Goal: Information Seeking & Learning: Learn about a topic

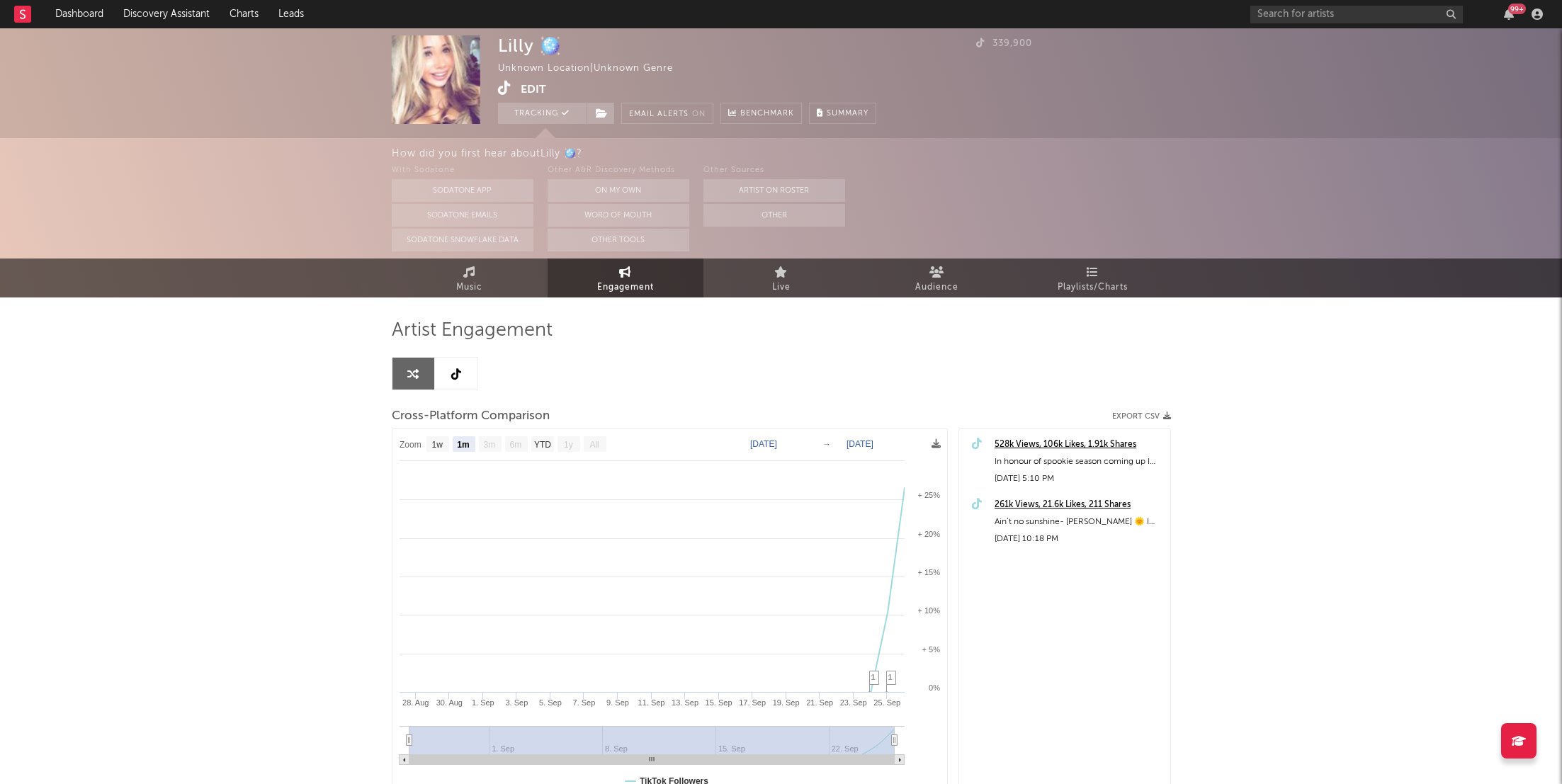
select select "1m"
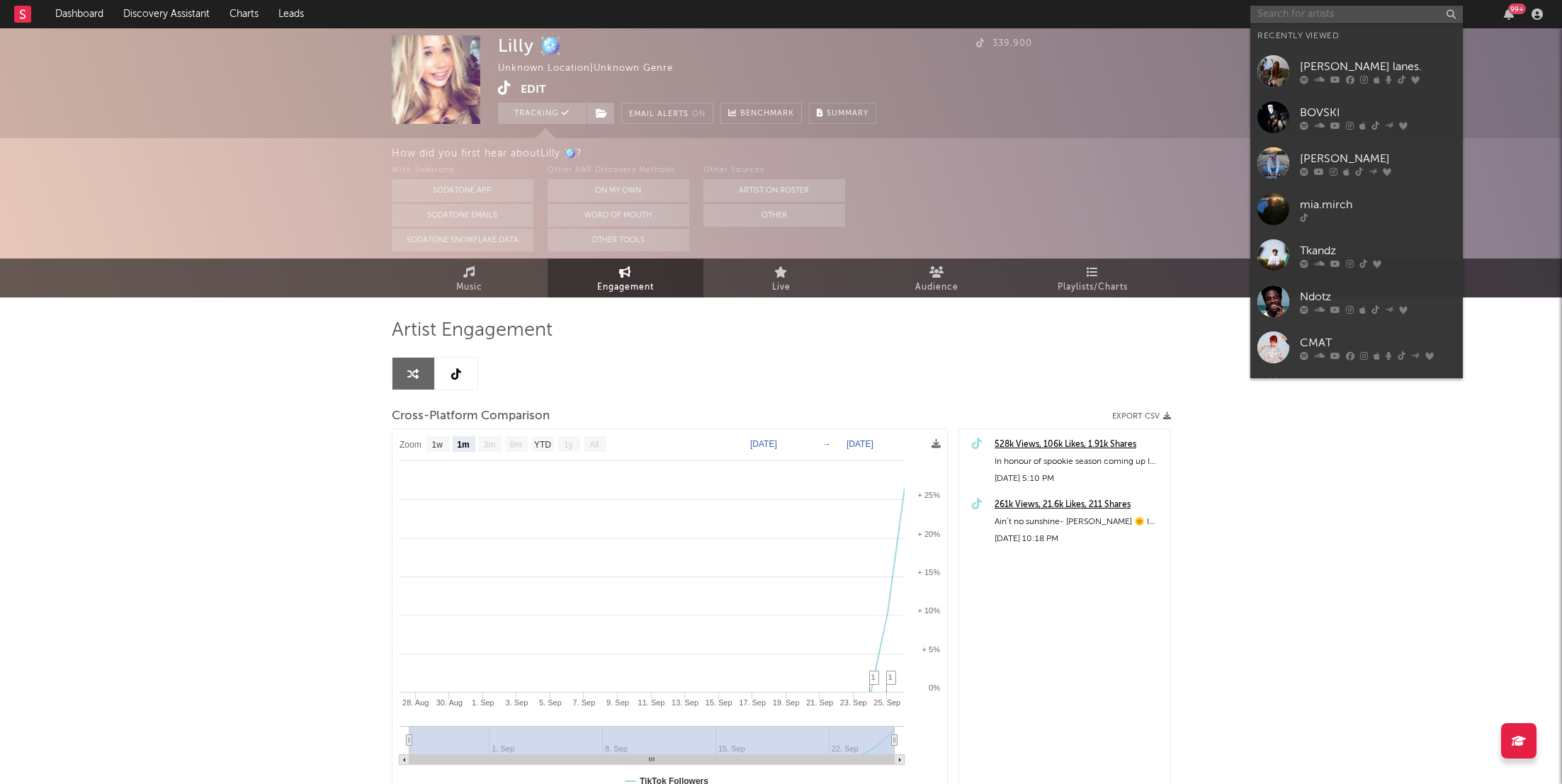
click at [1348, 15] on input "text" at bounding box center [1356, 14] width 213 height 18
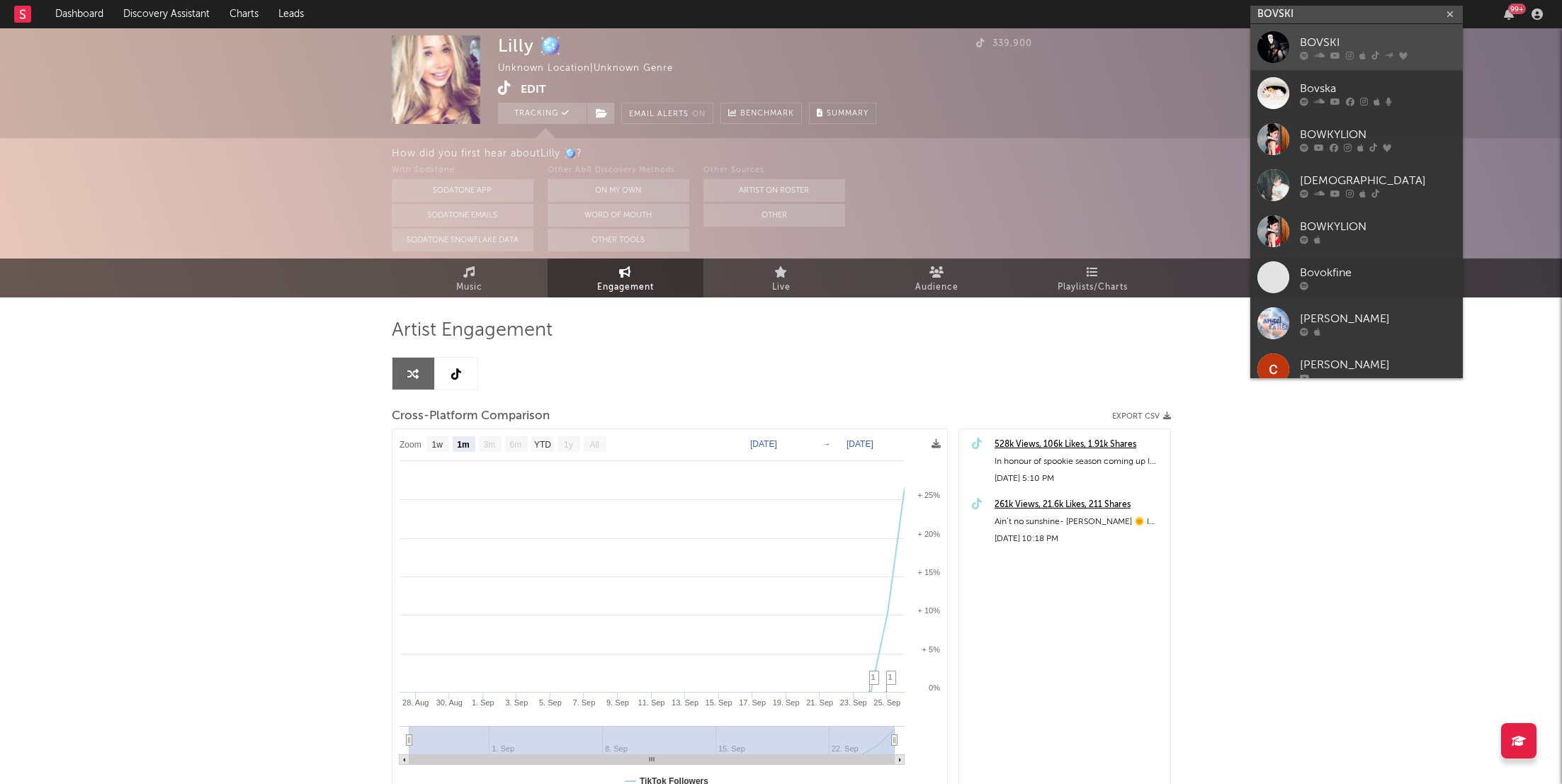
type input "BOVSKI"
click at [1343, 51] on div at bounding box center [1378, 55] width 156 height 9
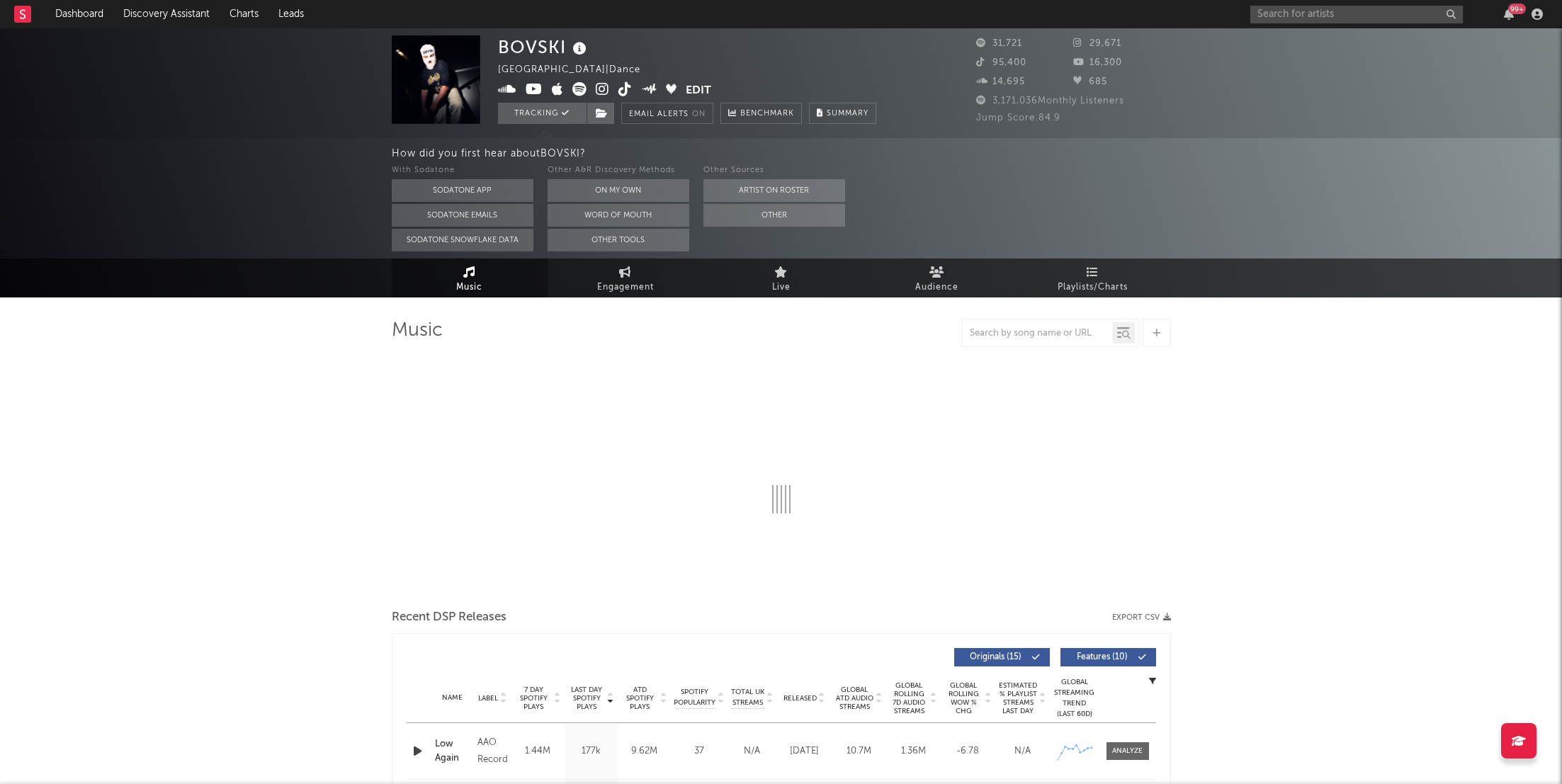
select select "6m"
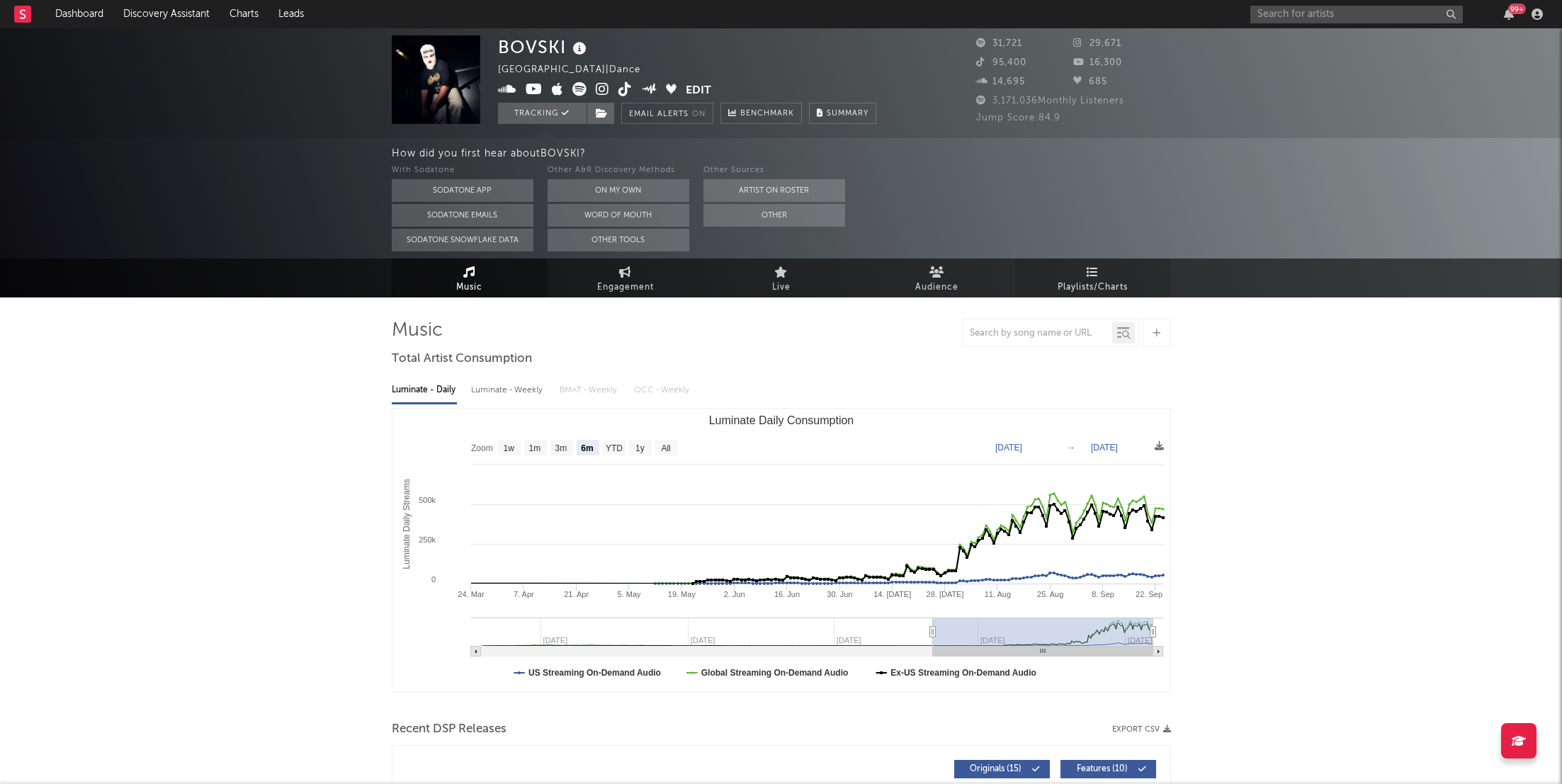
click at [1137, 258] on link "Playlists/Charts" at bounding box center [1093, 278] width 156 height 39
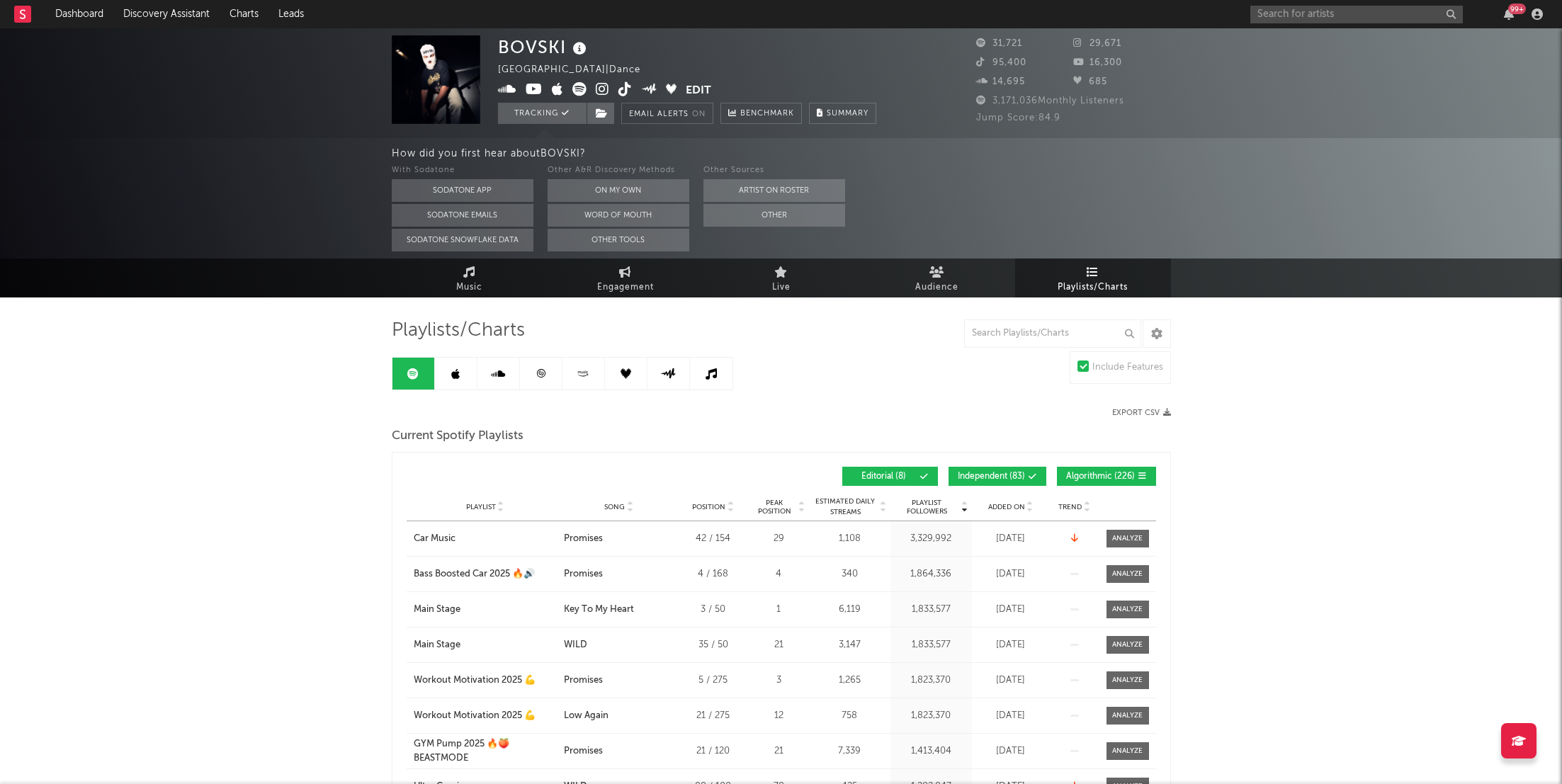
click at [554, 360] on link at bounding box center [541, 374] width 43 height 32
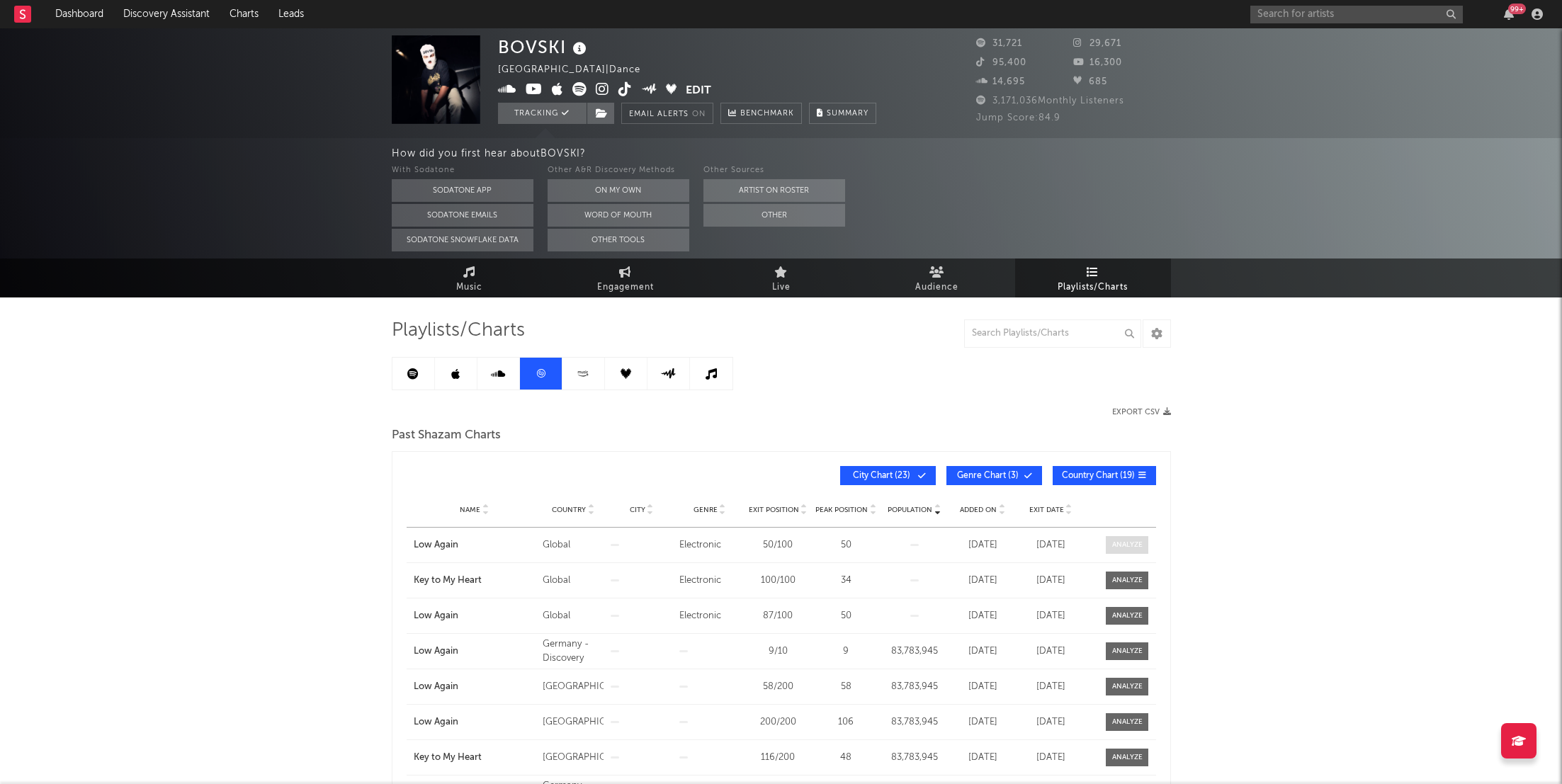
click at [1130, 547] on div at bounding box center [1128, 545] width 30 height 11
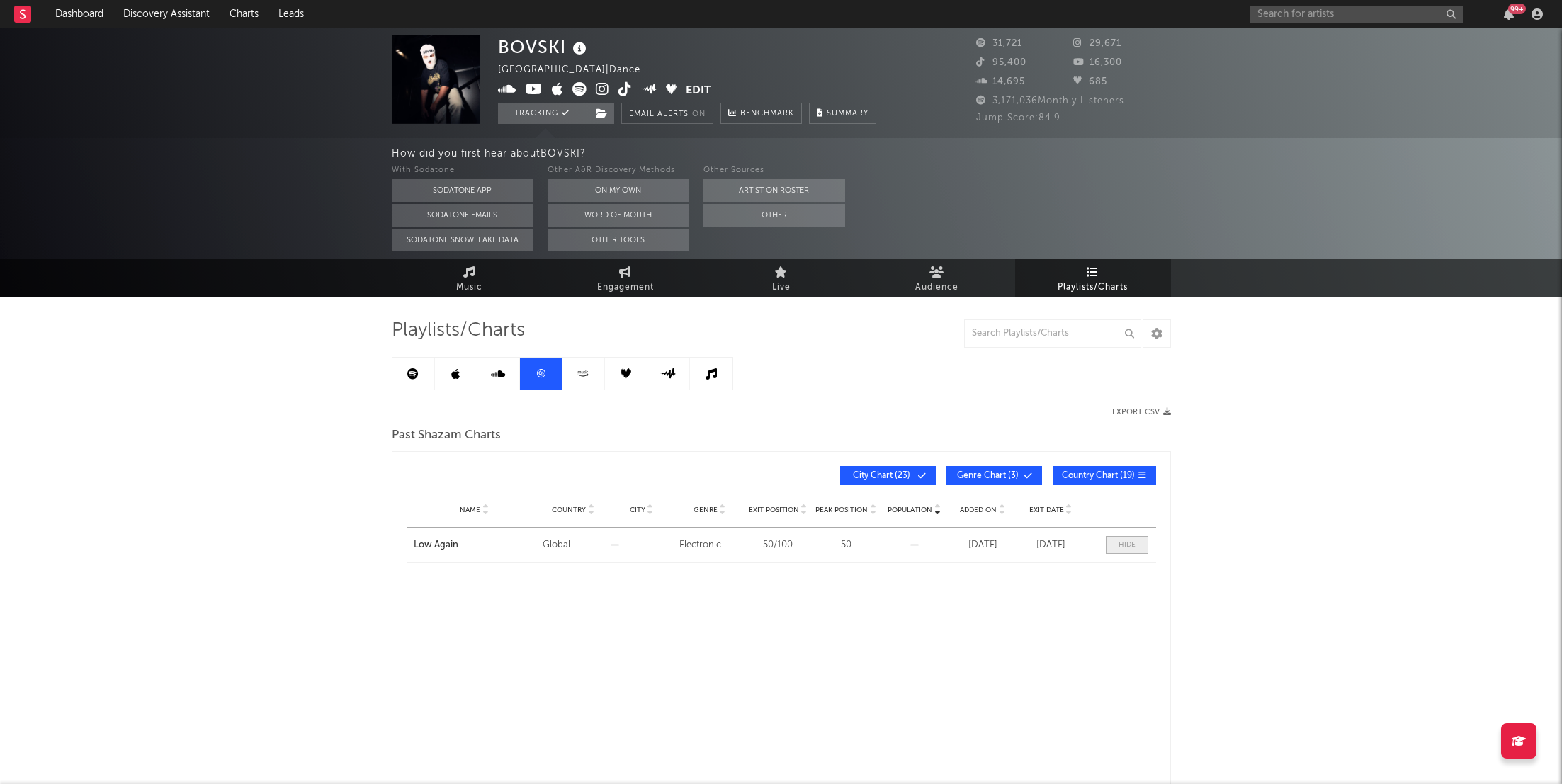
select select "All"
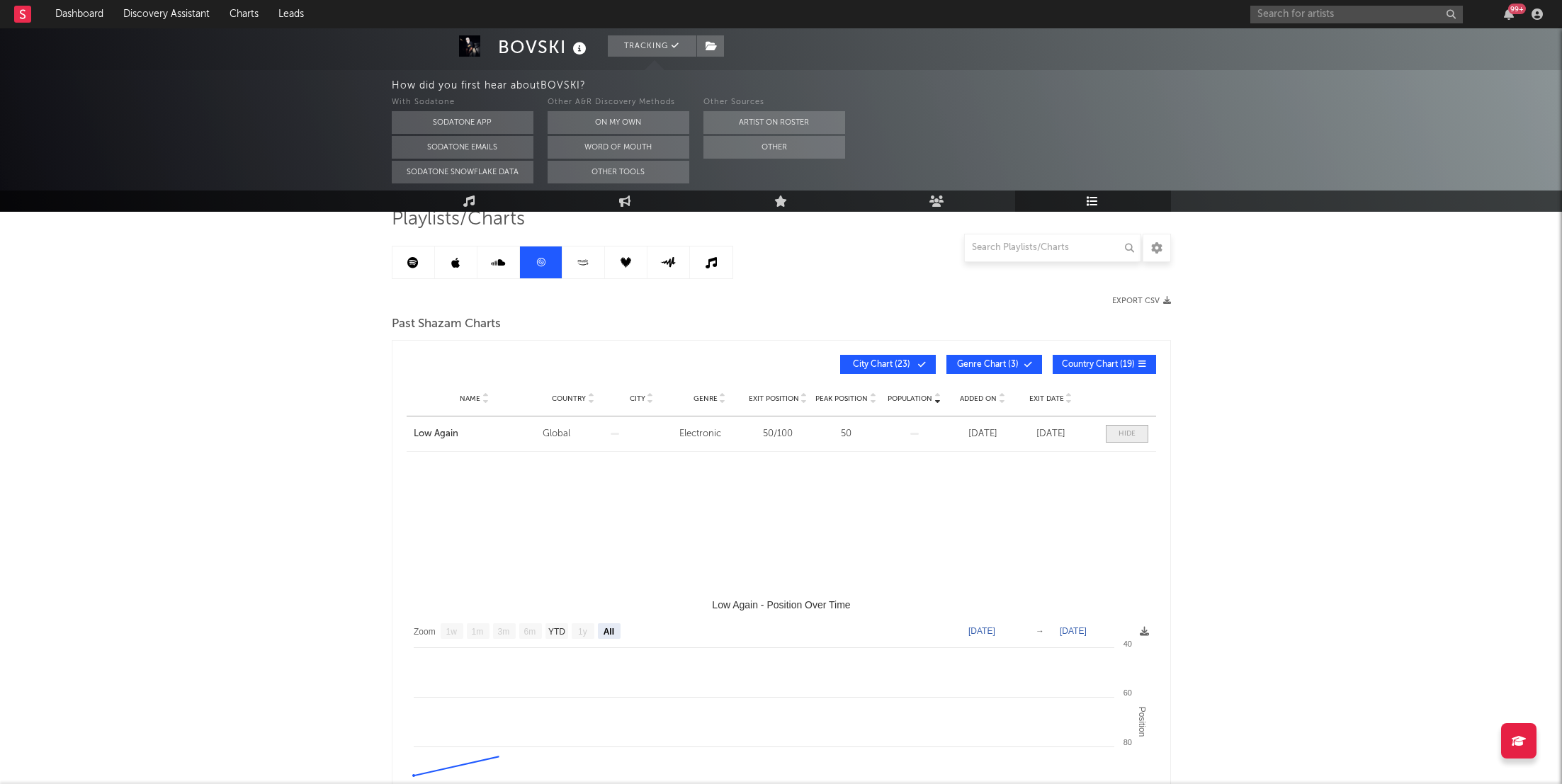
scroll to position [149, 0]
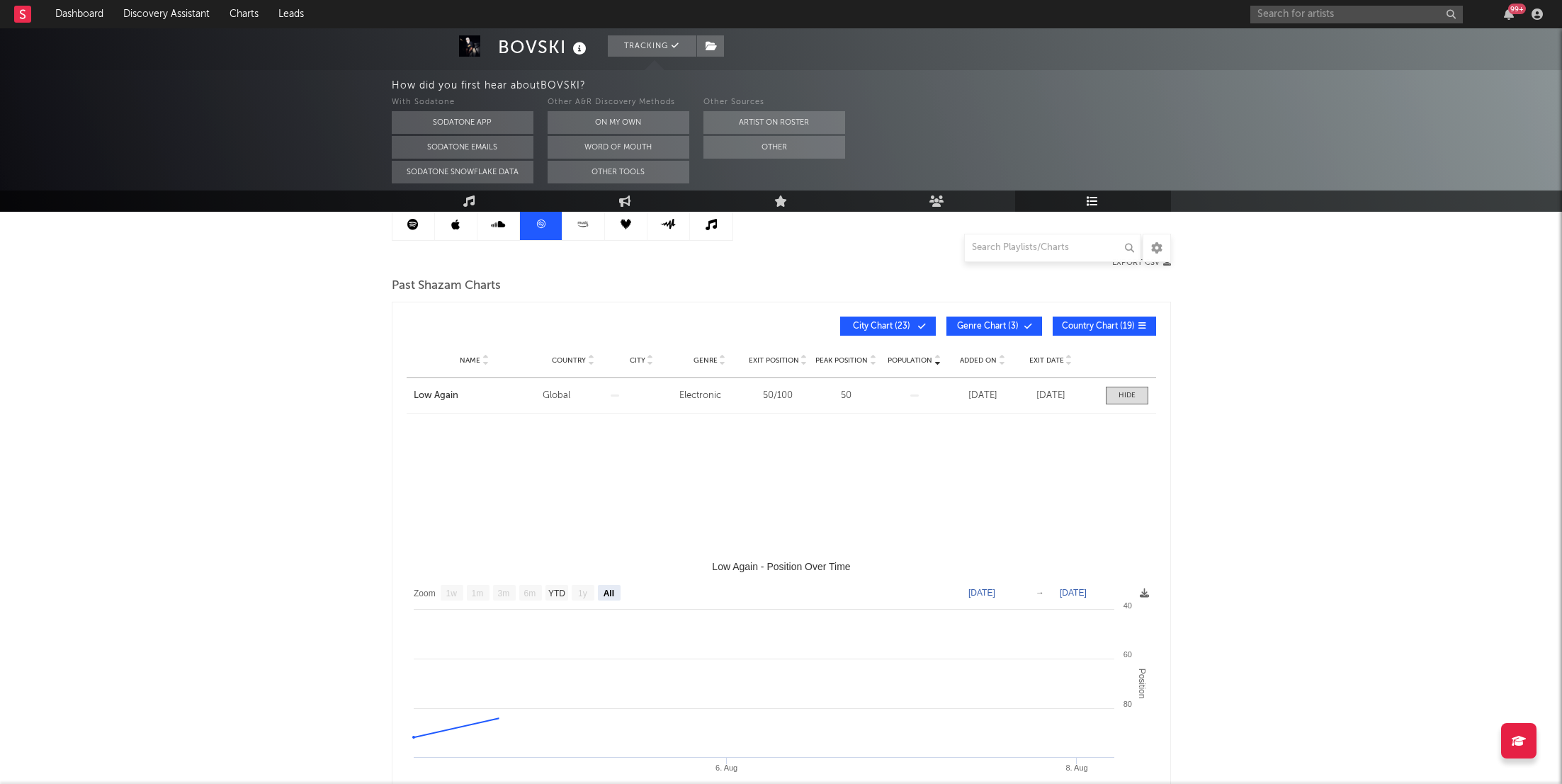
select select "1w"
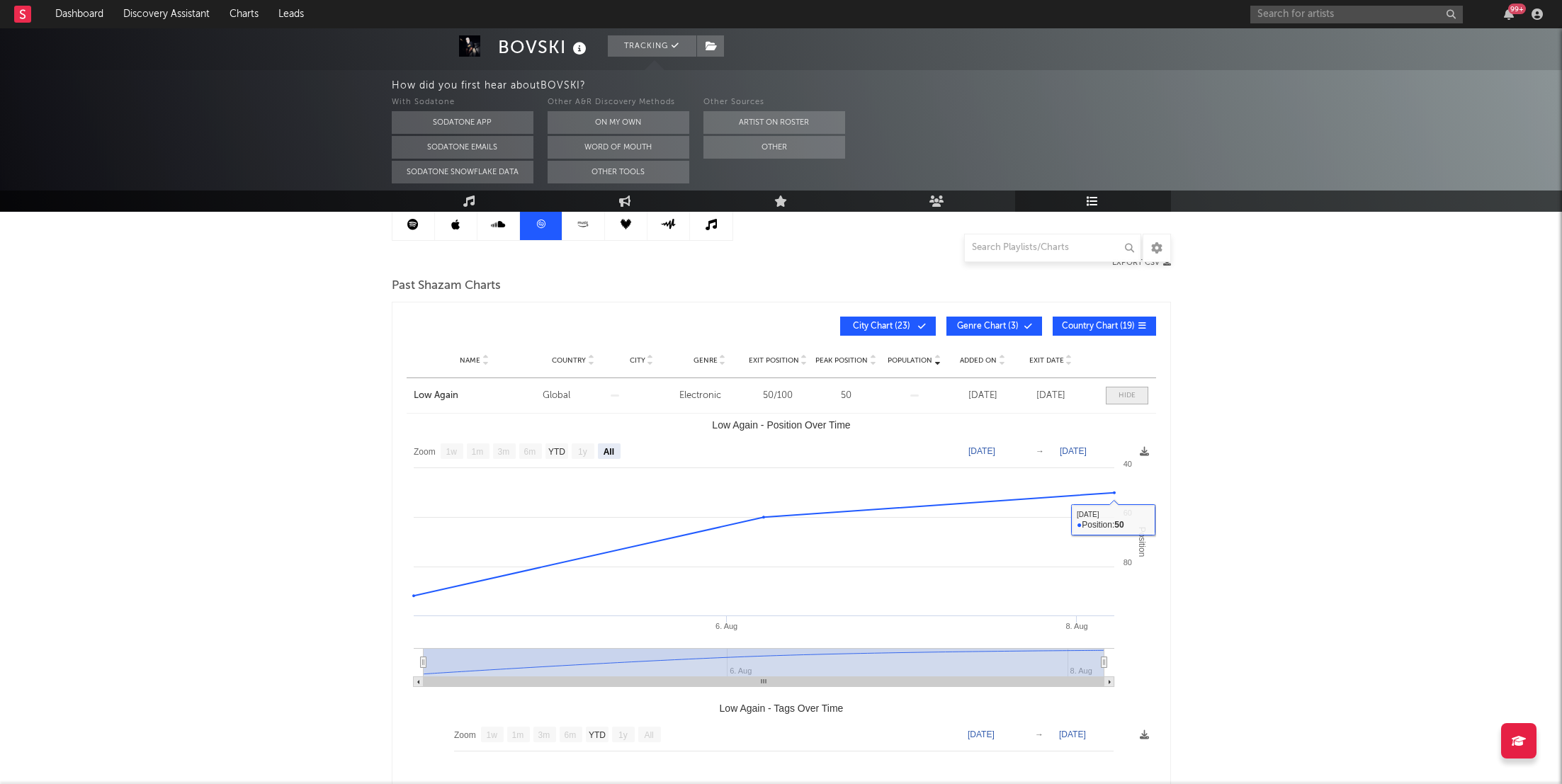
click at [1131, 390] on div at bounding box center [1128, 396] width 17 height 11
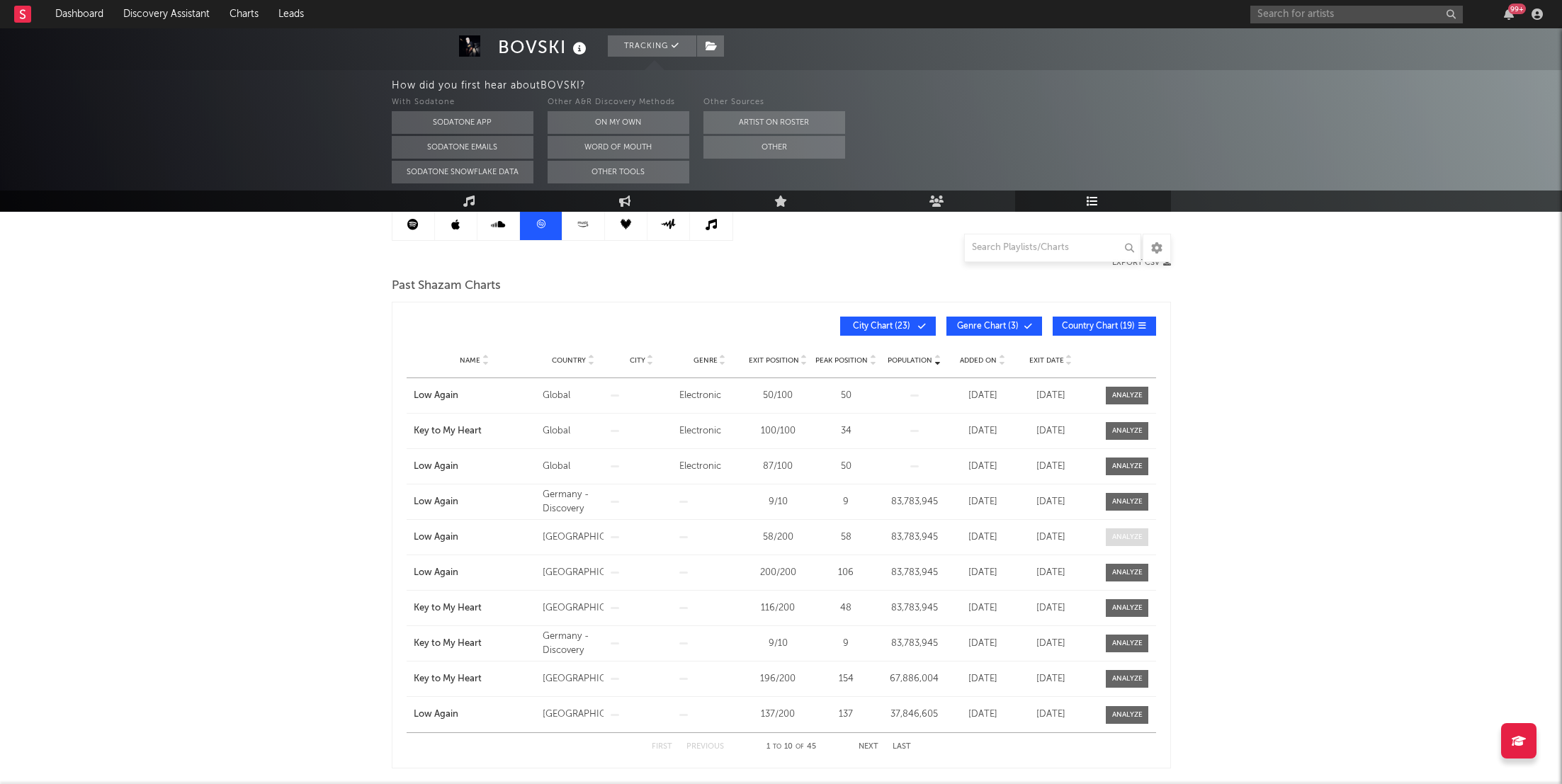
click at [1130, 529] on span at bounding box center [1127, 537] width 43 height 18
select select "1w"
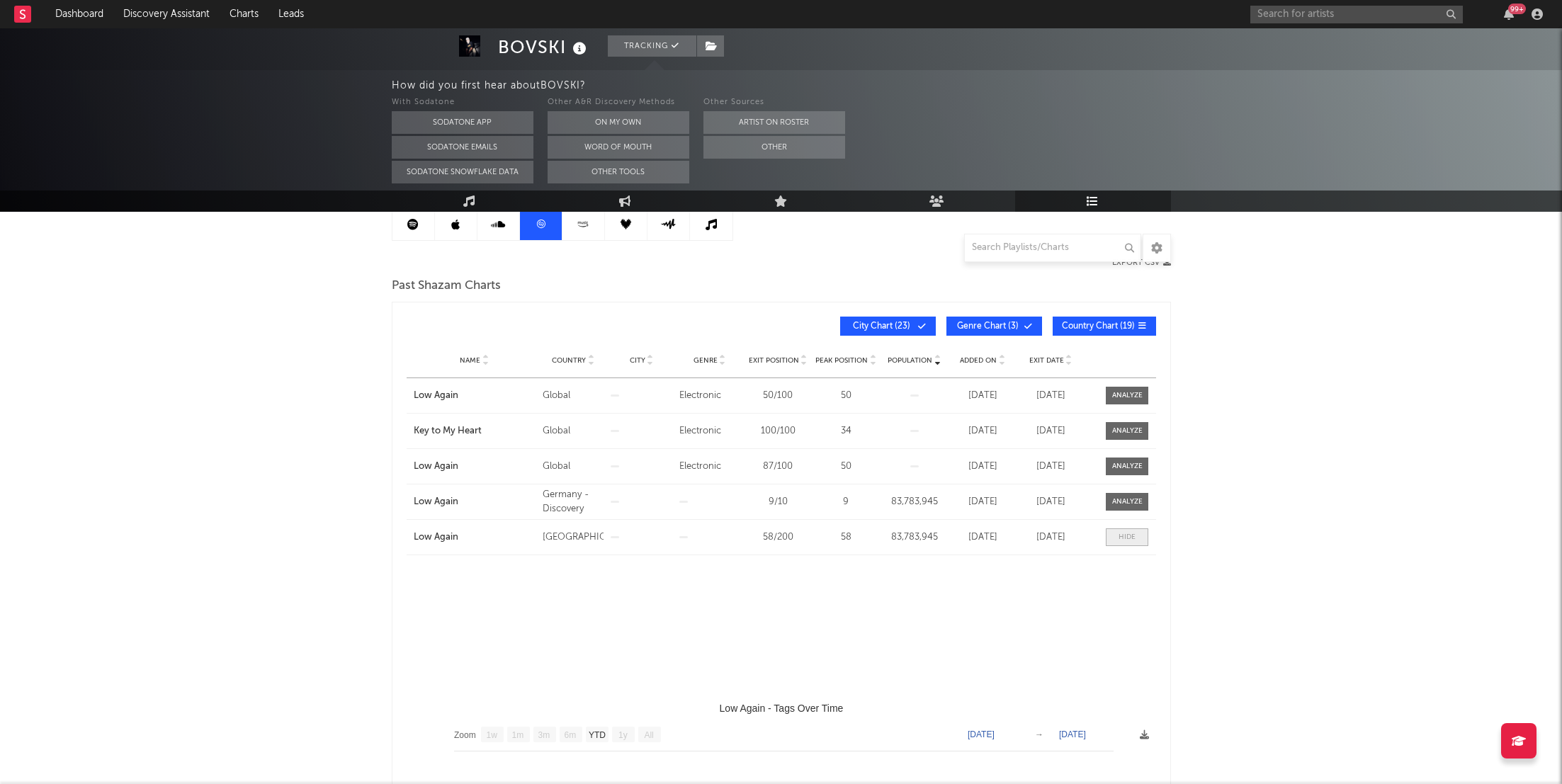
select select "All"
click at [1130, 529] on span at bounding box center [1127, 537] width 43 height 18
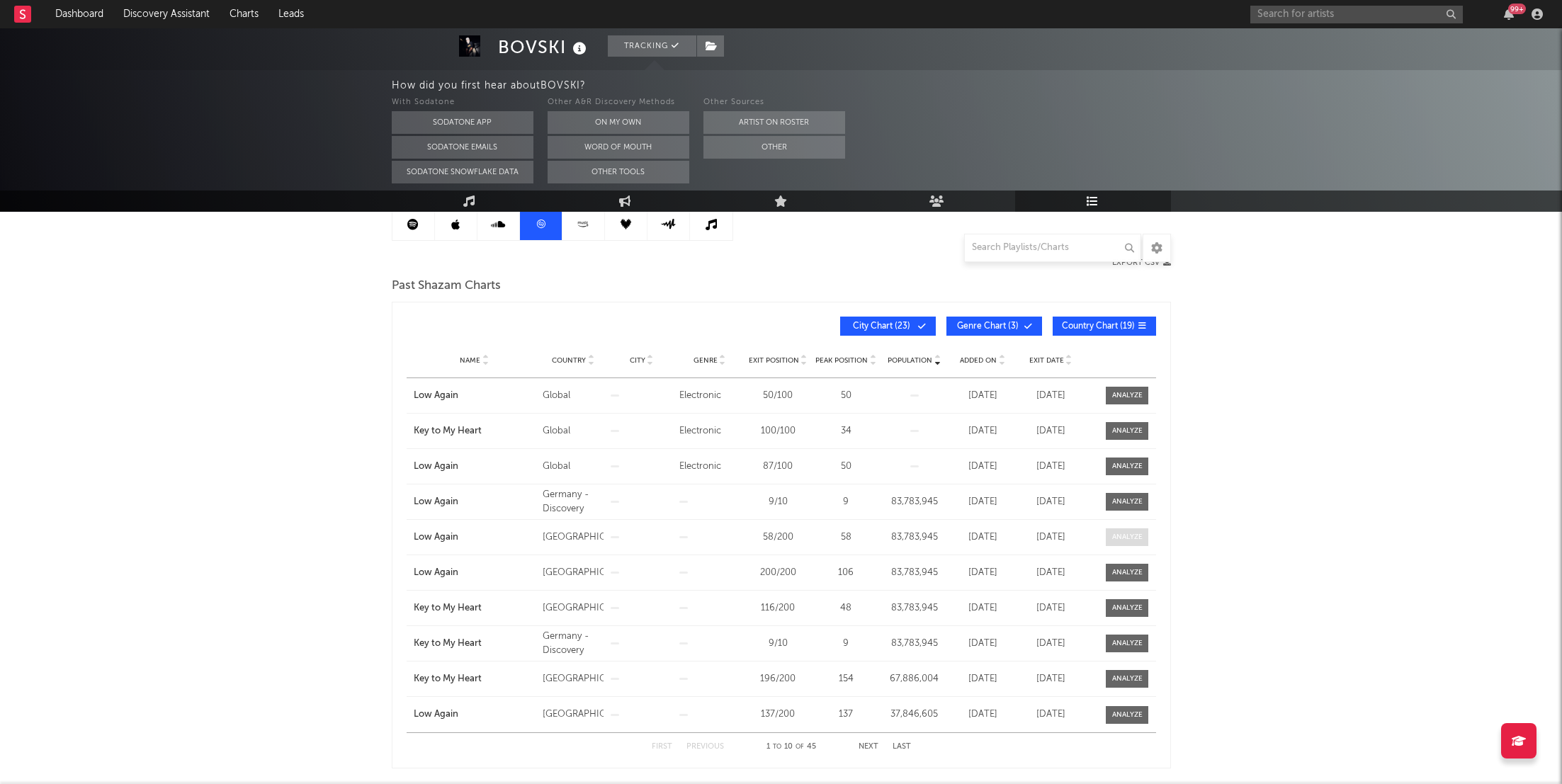
click at [1130, 529] on span at bounding box center [1127, 537] width 43 height 18
select select "All"
select select "1w"
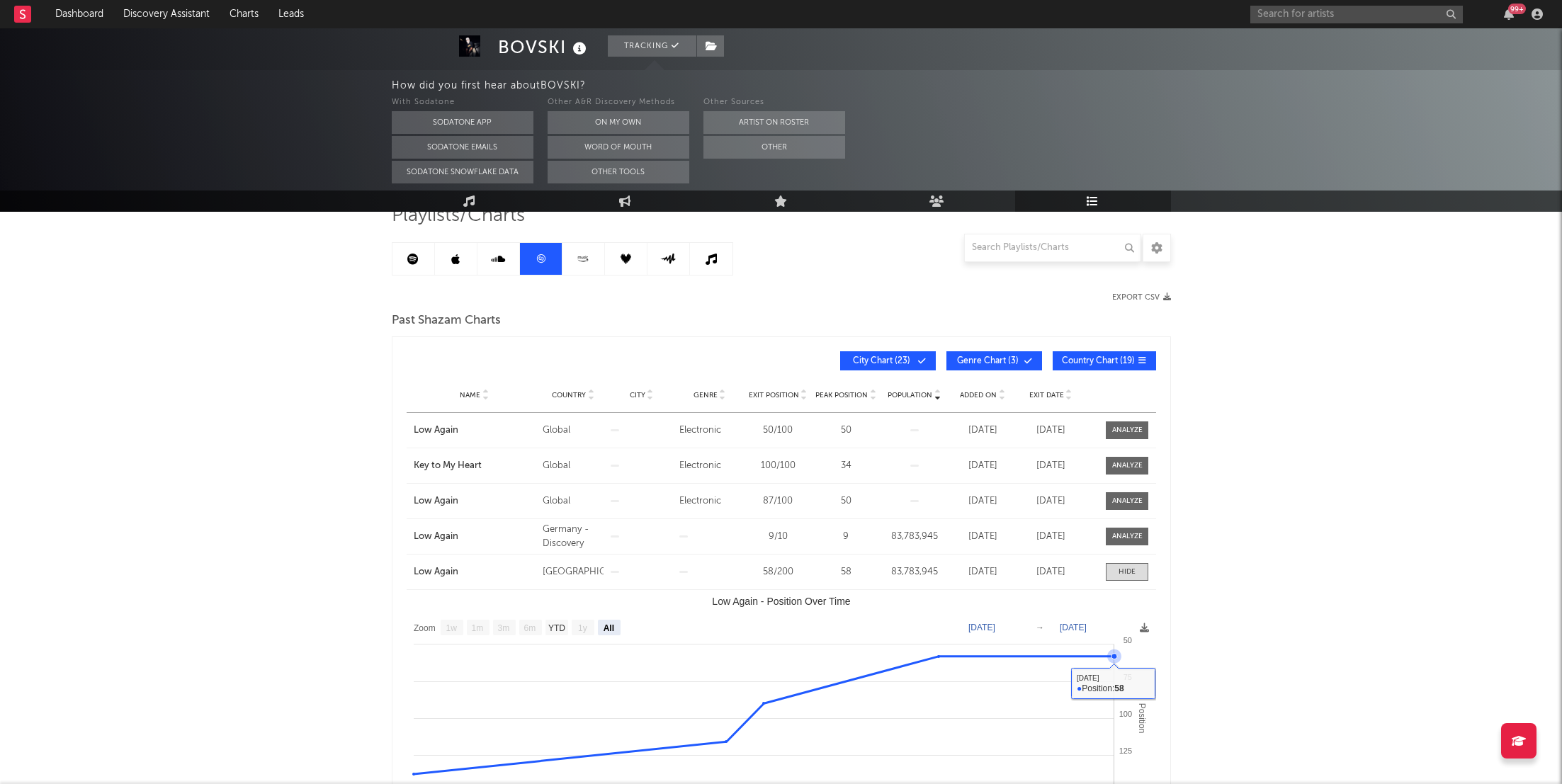
scroll to position [106, 0]
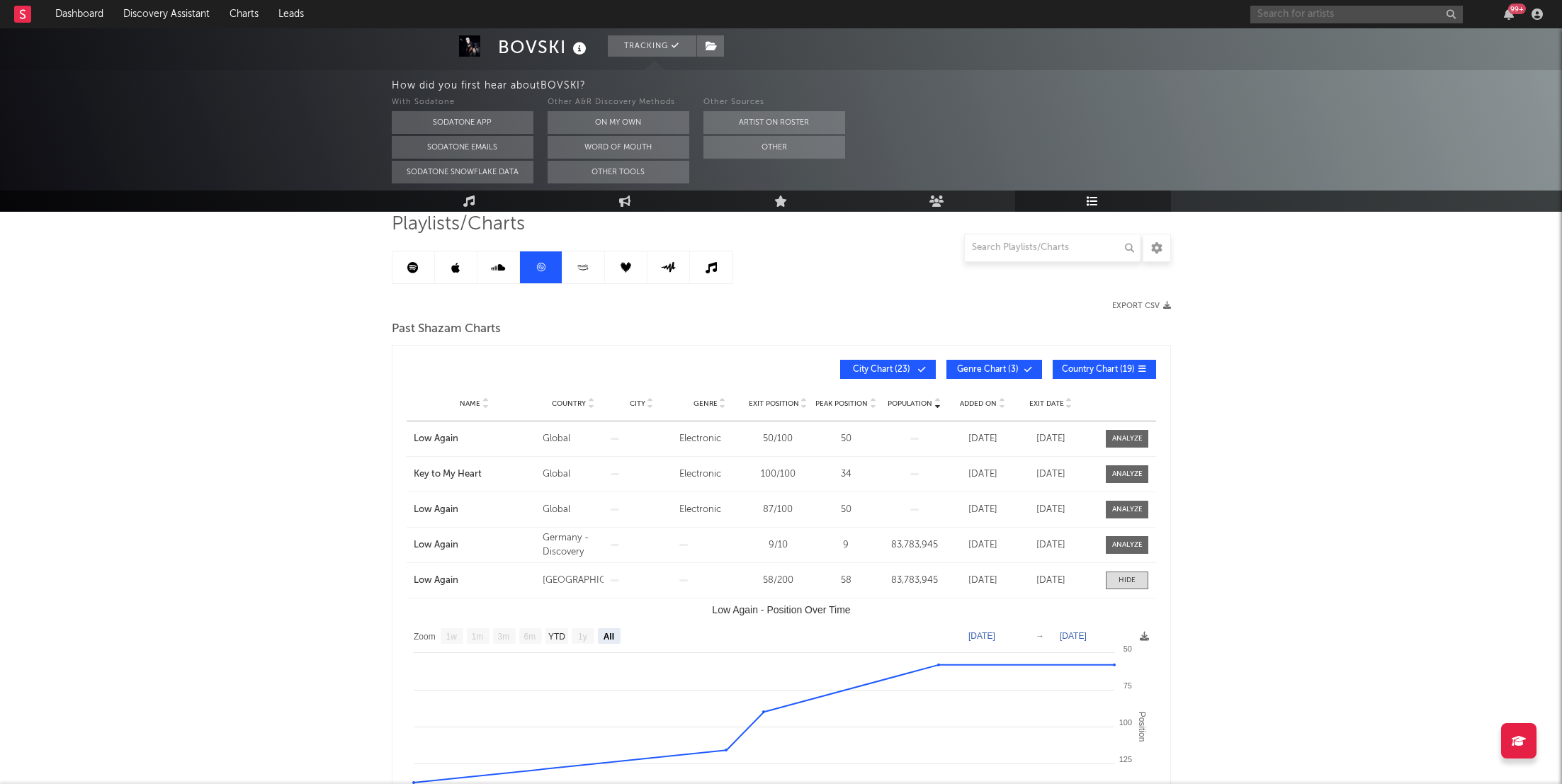
click at [1314, 5] on input "text" at bounding box center [1356, 14] width 213 height 18
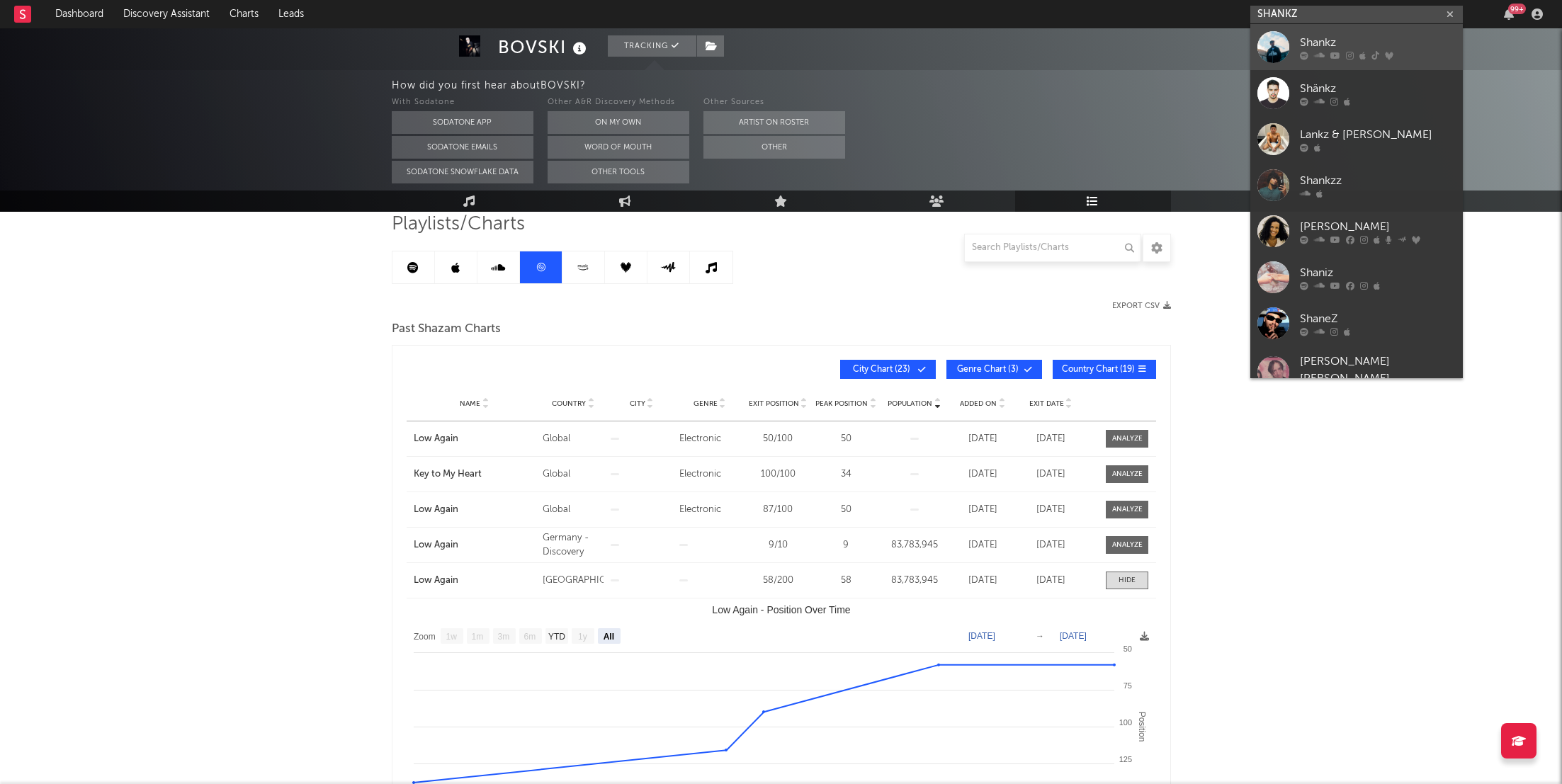
type input "SHANKZ"
click at [1327, 49] on div "Shankz" at bounding box center [1378, 43] width 156 height 17
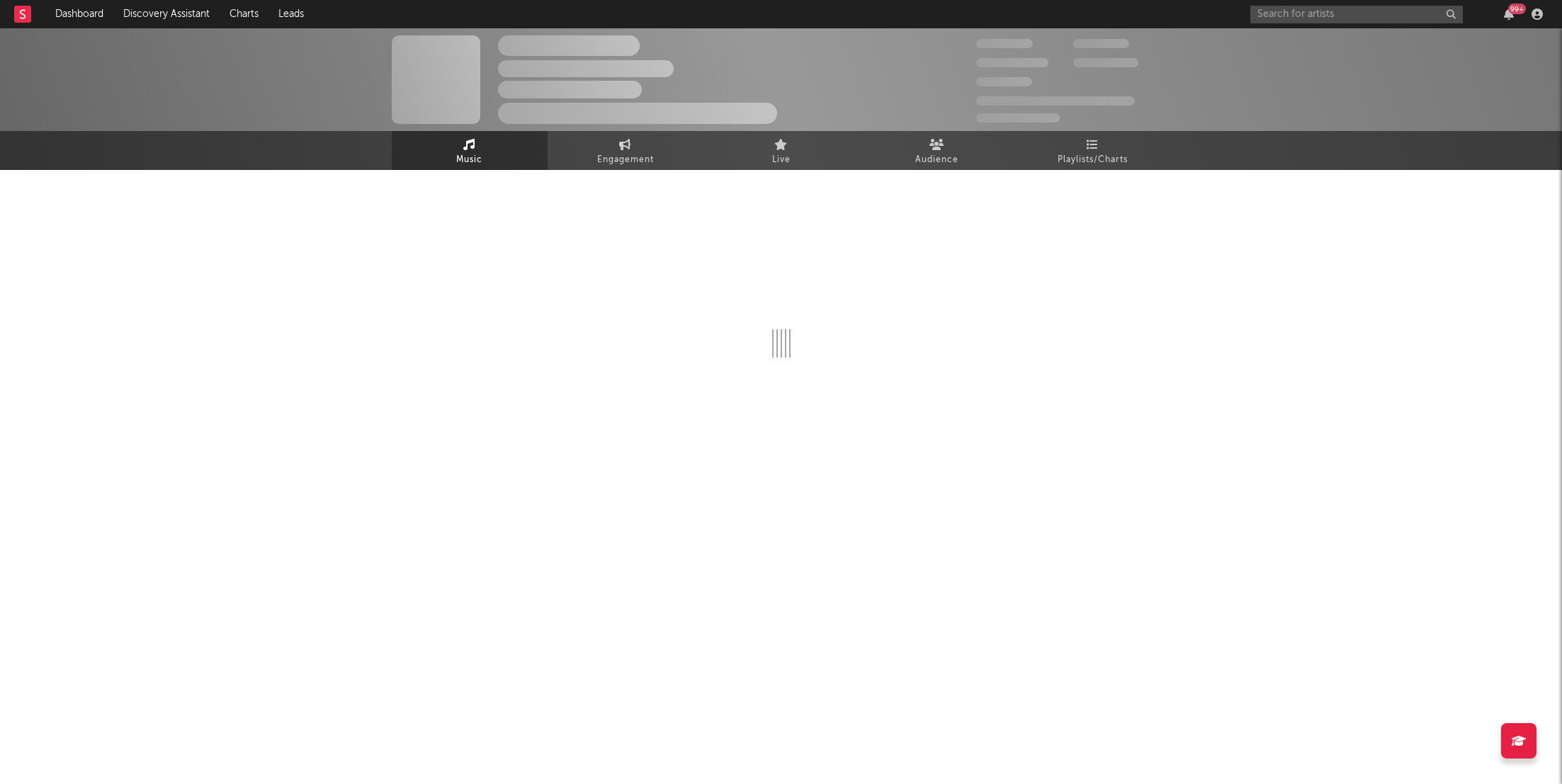
select select "1w"
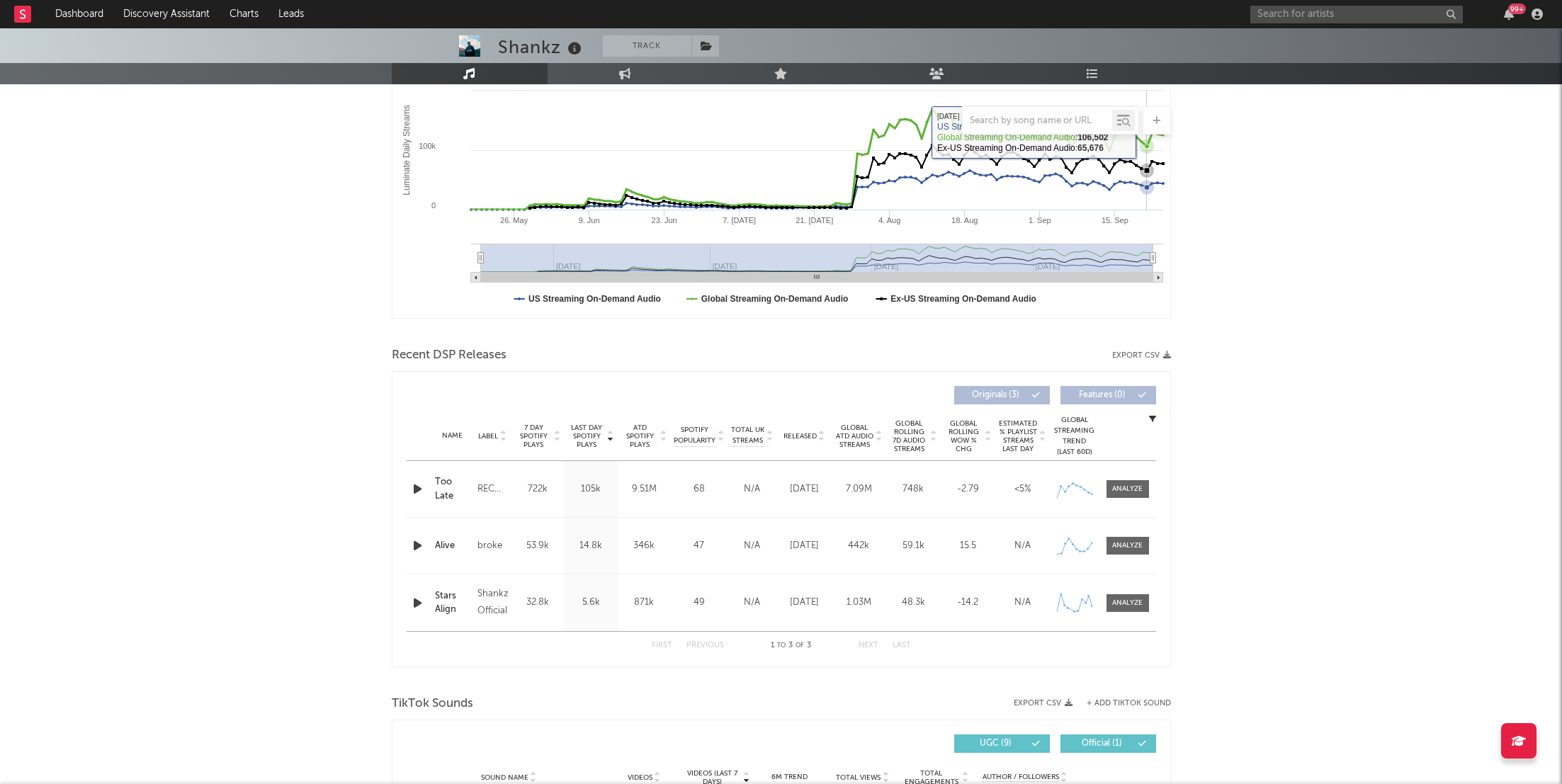
scroll to position [296, 0]
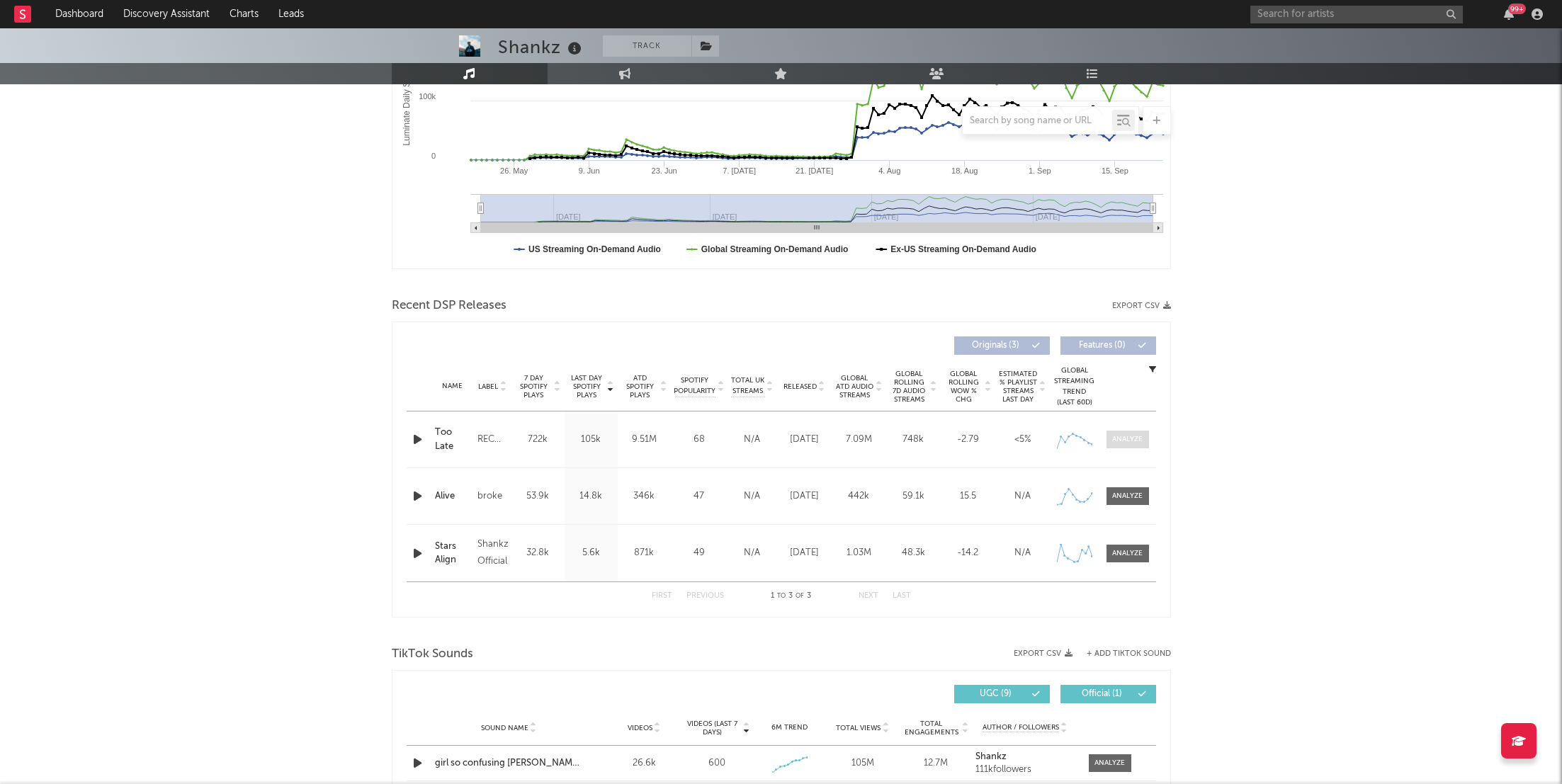
click at [1121, 441] on div at bounding box center [1128, 440] width 30 height 11
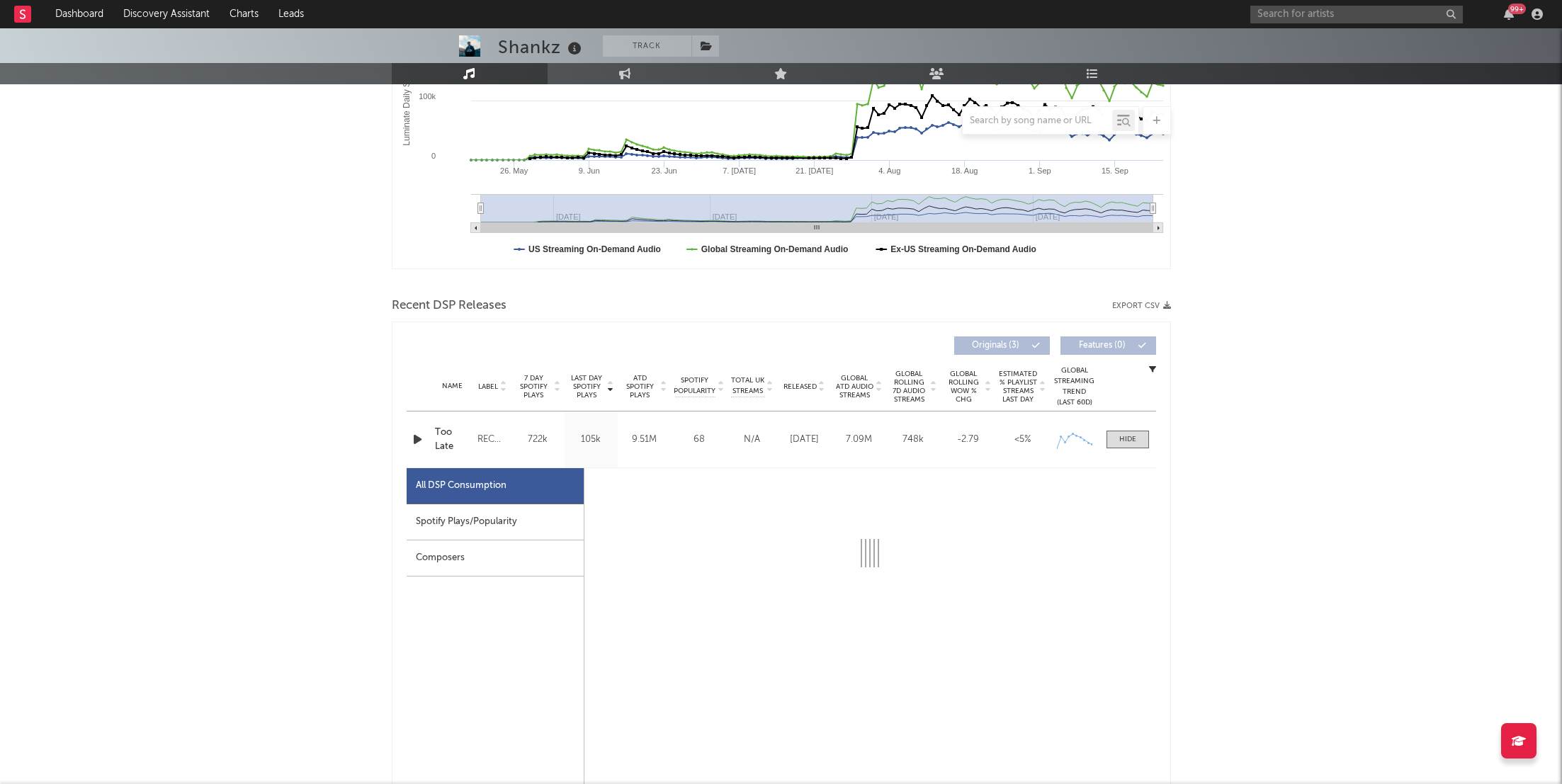
click at [496, 528] on div "Spotify Plays/Popularity" at bounding box center [494, 522] width 177 height 36
select select "1w"
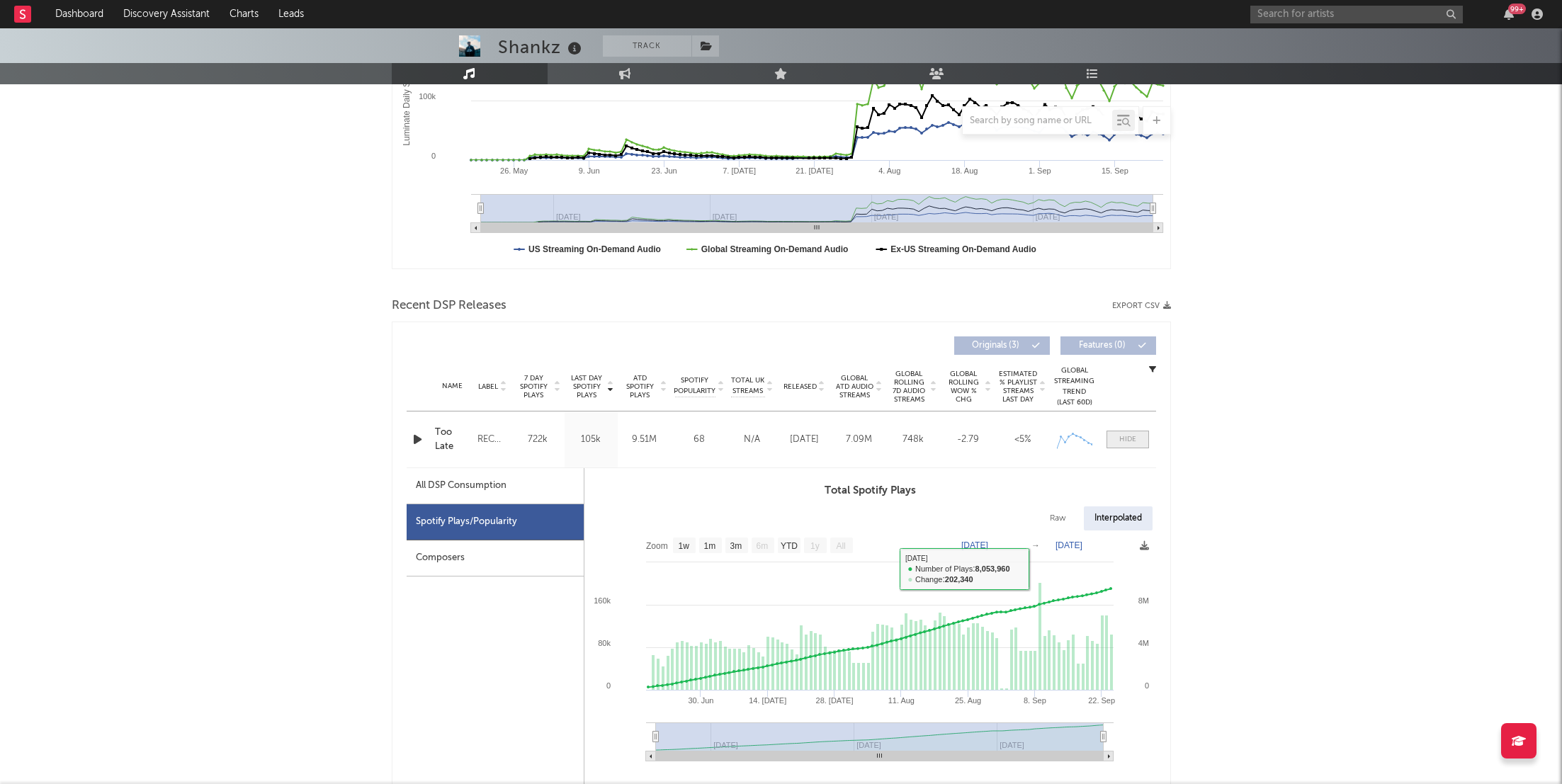
click at [1133, 442] on div at bounding box center [1128, 440] width 17 height 11
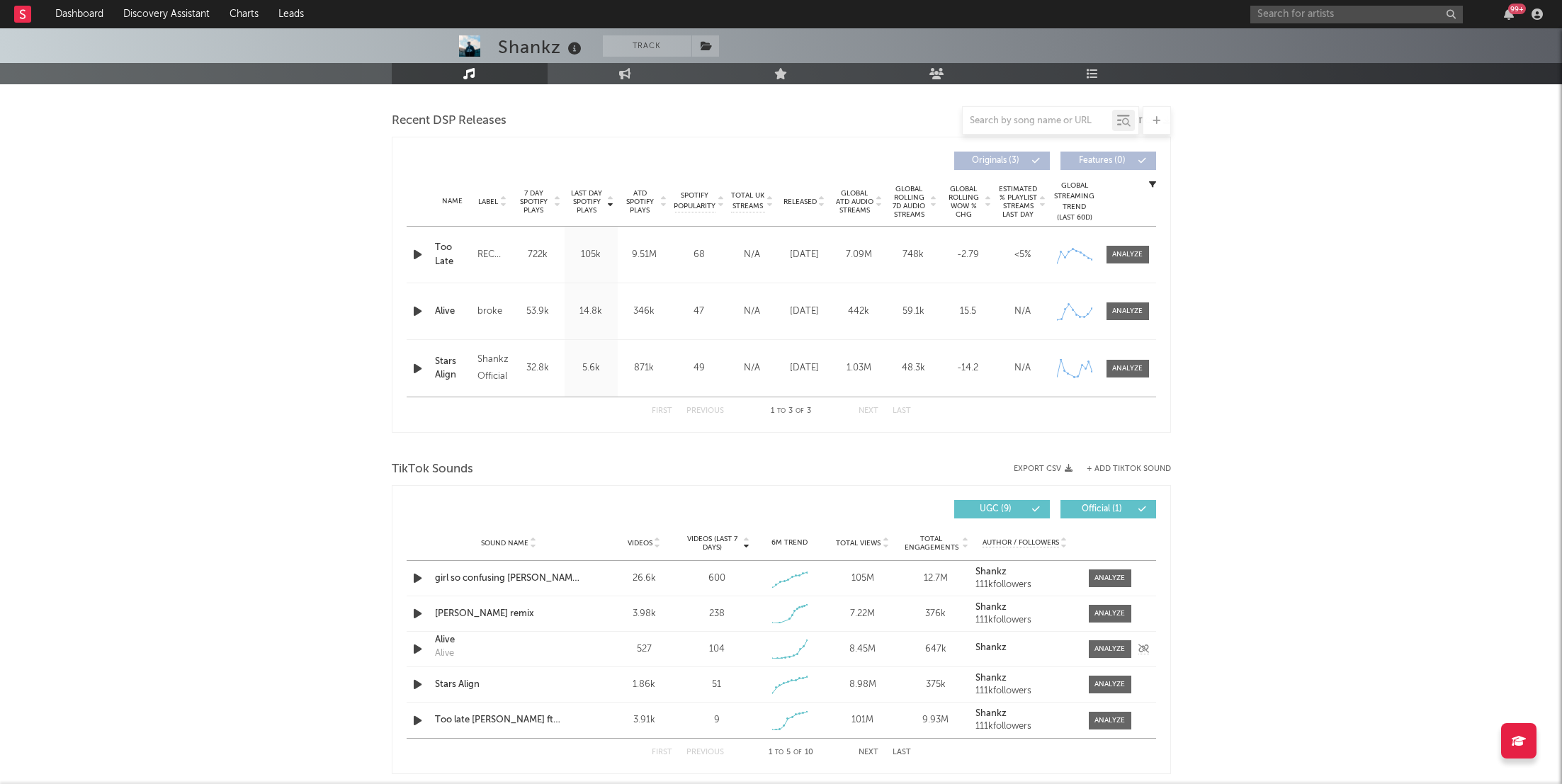
scroll to position [0, 0]
